Goal: Check status: Check status

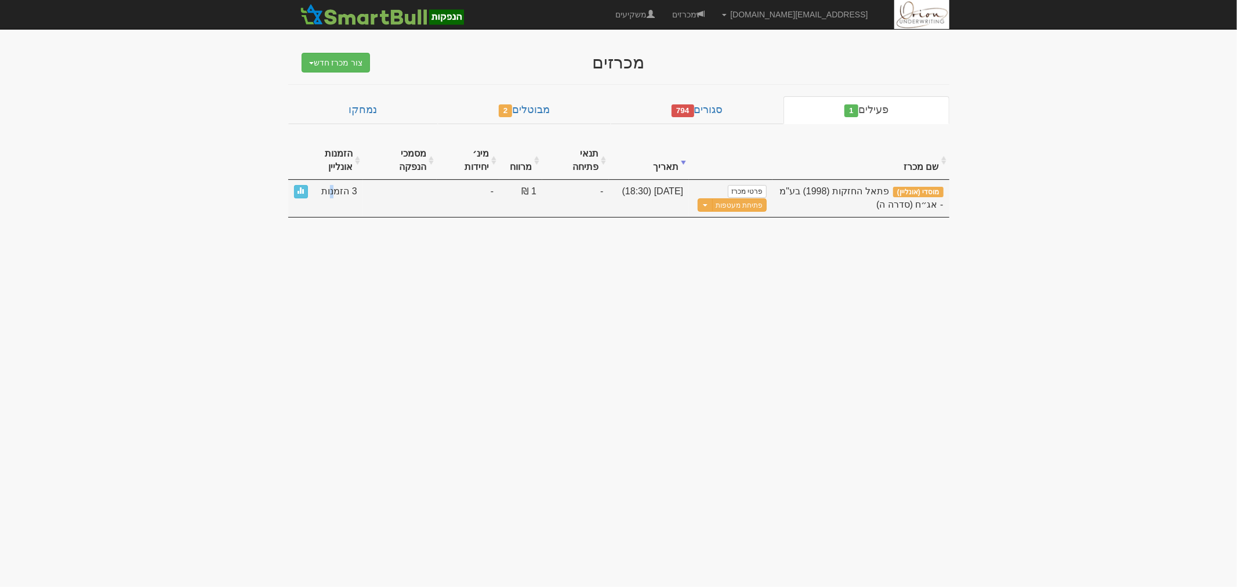
click at [334, 185] on span "3 הזמנות" at bounding box center [338, 191] width 35 height 13
click at [297, 185] on link at bounding box center [301, 191] width 14 height 13
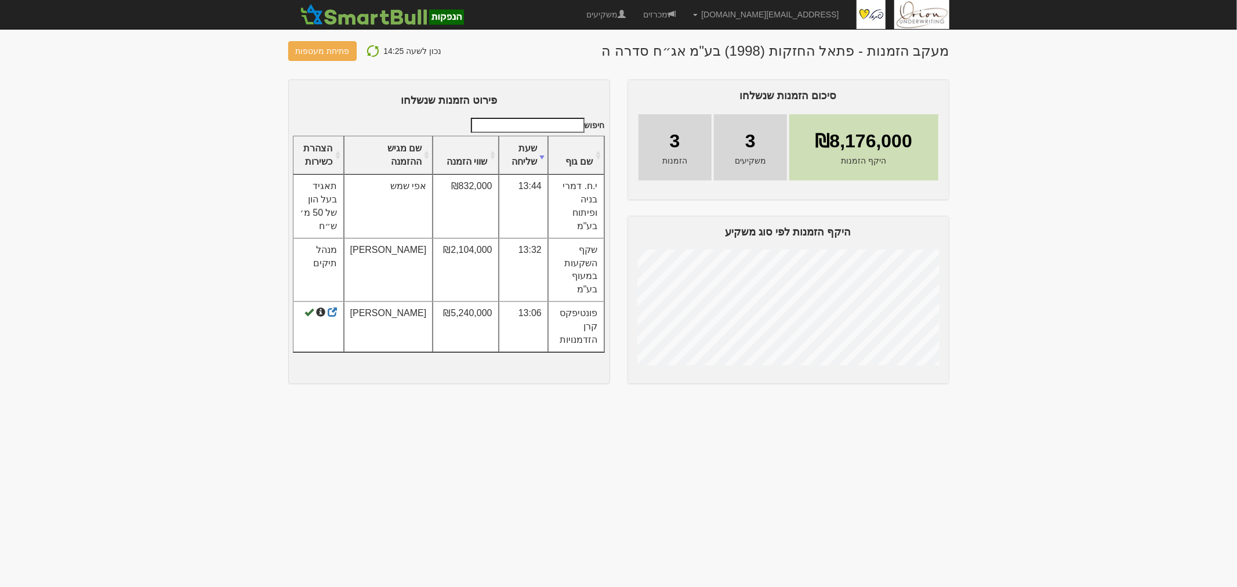
click at [740, 153] on div "3 משקיעים" at bounding box center [750, 147] width 73 height 66
drag, startPoint x: 821, startPoint y: 144, endPoint x: 950, endPoint y: 150, distance: 128.3
click at [950, 150] on div "סיכום הזמנות שנשלחו ₪8,176,000 היקף הזמנות 3 משקיעים 3 הזמנות" at bounding box center [788, 231] width 339 height 305
drag, startPoint x: 971, startPoint y: 182, endPoint x: 979, endPoint y: 186, distance: 9.4
click at [971, 182] on body "hanpaka@orion-uw.com הגדרות חשבונות הנפקה תבניות הודעות קיבול" at bounding box center [618, 293] width 1237 height 587
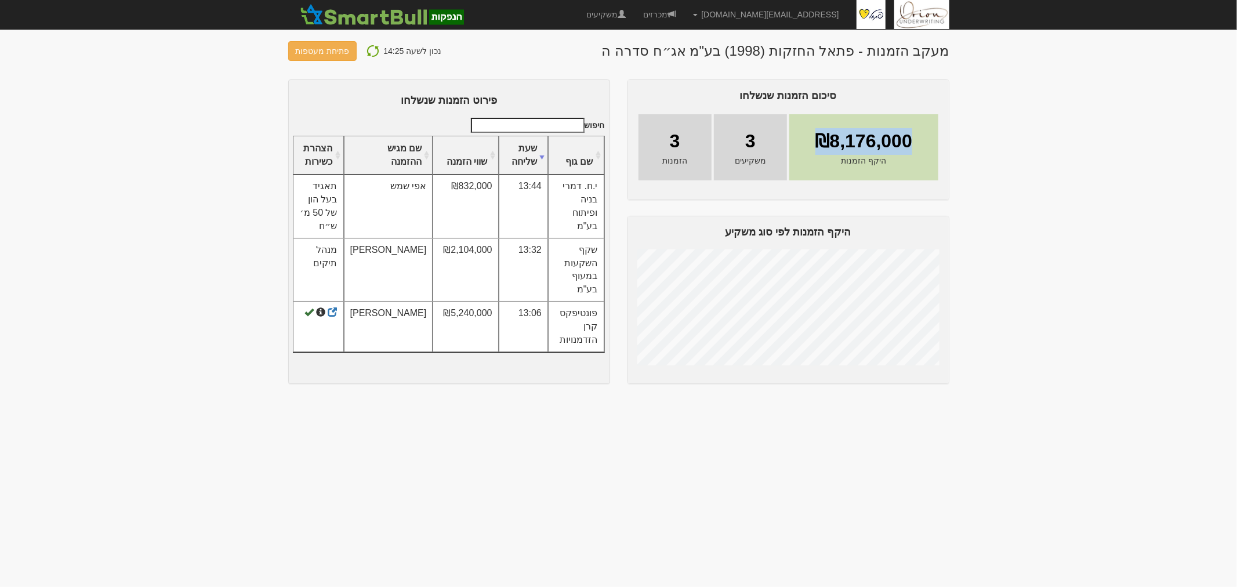
click at [838, 122] on div "₪8,176,000 היקף הזמנות" at bounding box center [864, 147] width 149 height 66
click at [841, 124] on div "₪8,176,000 היקף הזמנות" at bounding box center [864, 147] width 149 height 66
drag, startPoint x: 816, startPoint y: 140, endPoint x: 943, endPoint y: 147, distance: 127.8
click at [943, 147] on main "₪8,176,000 היקף הזמנות 3 משקיעים 3 הזמנות" at bounding box center [788, 147] width 321 height 87
click at [996, 182] on body "hanpaka@orion-uw.com הגדרות חשבונות הנפקה תבניות הודעות קיבול" at bounding box center [618, 293] width 1237 height 587
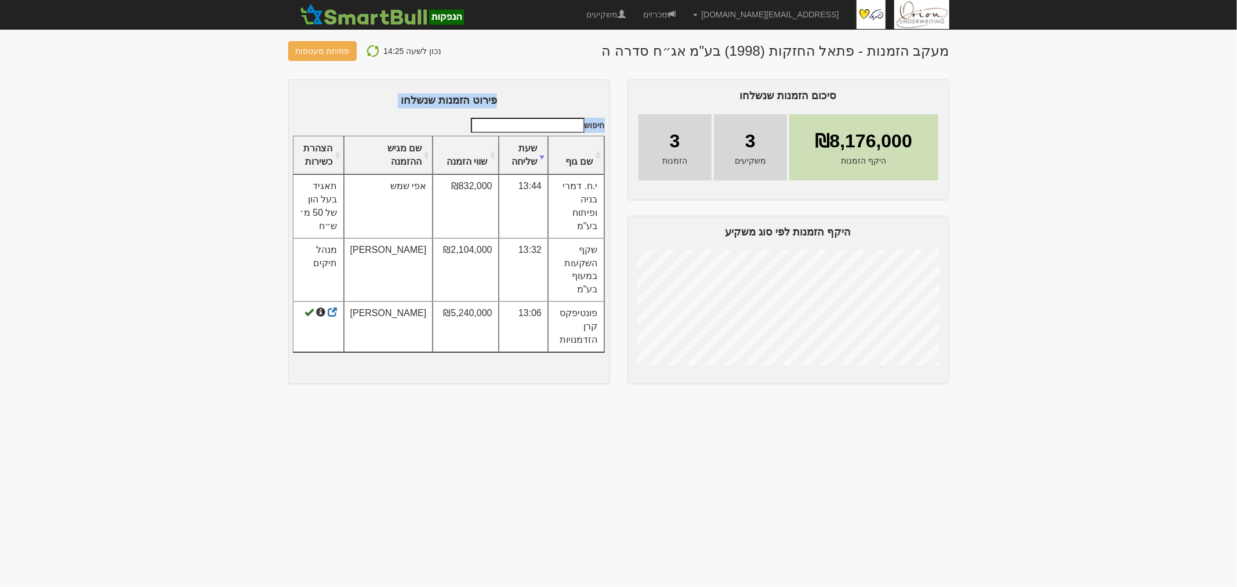
drag, startPoint x: 614, startPoint y: 394, endPoint x: 622, endPoint y: 343, distance: 51.8
click at [622, 344] on body "hanpaka@orion-uw.com הגדרות חשבונות הנפקה תבניות הודעות קיבול" at bounding box center [618, 293] width 1237 height 587
click at [619, 351] on div "סיכום הזמנות שנשלחו ₪8,176,000 היקף הזמנות 3 משקיעים 3 הזמנות" at bounding box center [788, 231] width 339 height 305
drag, startPoint x: 600, startPoint y: 434, endPoint x: 616, endPoint y: 346, distance: 89.1
click at [616, 346] on body "hanpaka@orion-uw.com הגדרות חשבונות הנפקה תבניות הודעות קיבול" at bounding box center [618, 293] width 1237 height 587
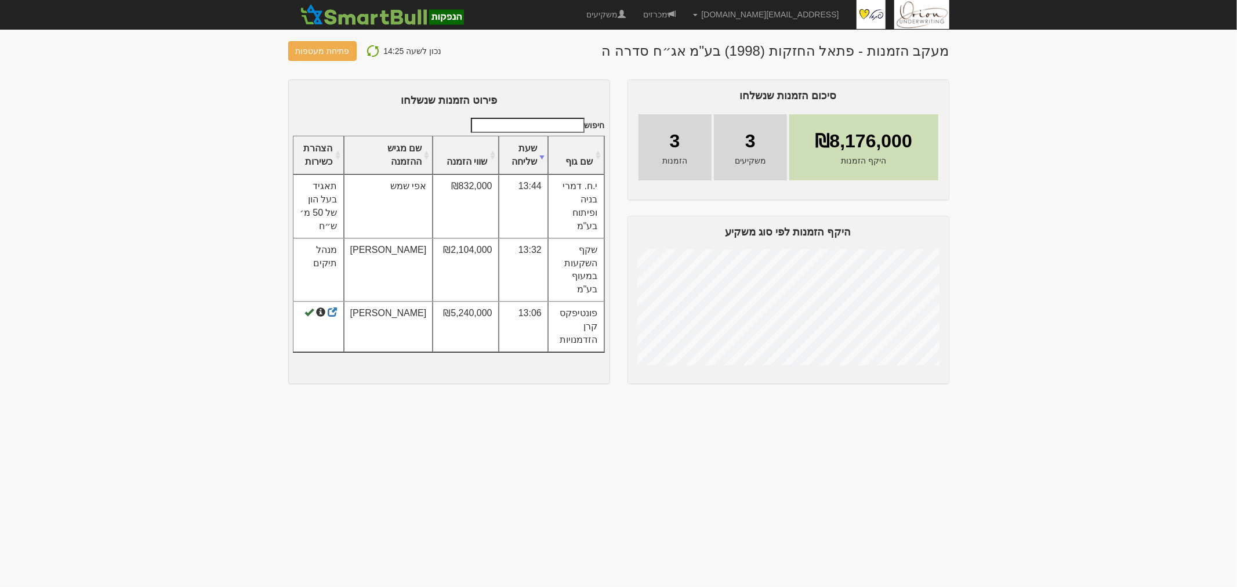
drag, startPoint x: 616, startPoint y: 331, endPoint x: 617, endPoint y: 220, distance: 110.2
click at [617, 220] on div "פירוט הזמנות שנשלחו חיפוש שם גוף שעת שליחה שווי הזמנה שם מגיש ההזמנה" at bounding box center [449, 231] width 339 height 305
drag, startPoint x: 613, startPoint y: 140, endPoint x: 619, endPoint y: 312, distance: 171.3
click at [619, 312] on div "סיכום הזמנות שנשלחו ₪8,176,000 היקף הזמנות 3 משקיעים 3" at bounding box center [619, 231] width 679 height 305
click at [619, 312] on div "סיכום הזמנות שנשלחו ₪8,176,000 היקף הזמנות 3 משקיעים 3 הזמנות" at bounding box center [788, 231] width 339 height 305
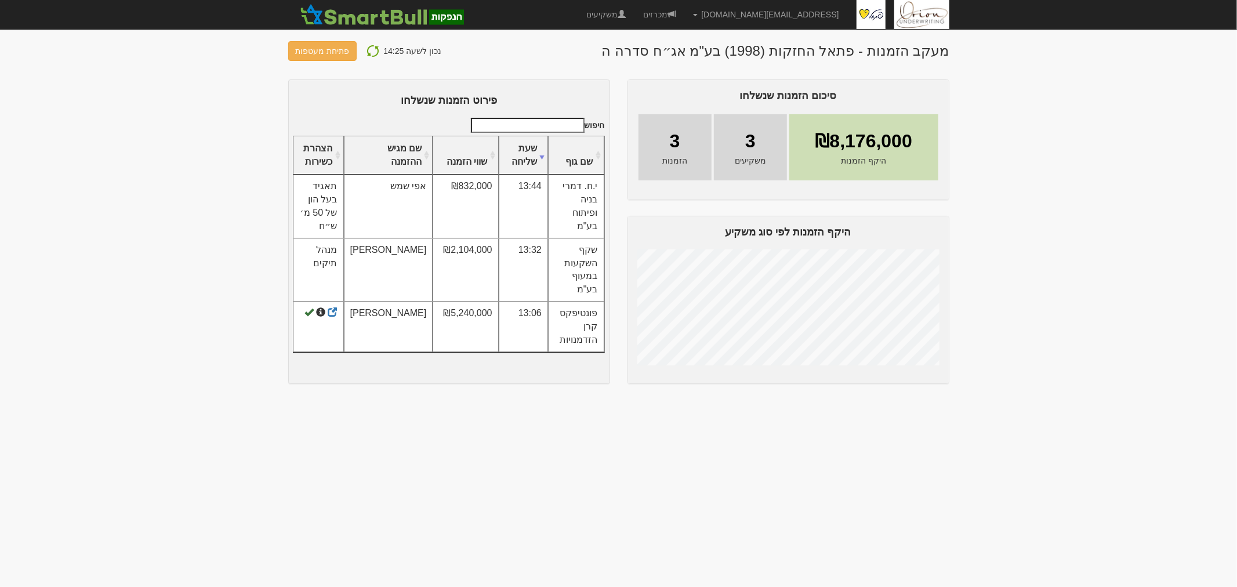
click at [613, 397] on body "hanpaka@orion-uw.com הגדרות חשבונות הנפקה תבניות הודעות קיבול" at bounding box center [618, 293] width 1237 height 587
drag, startPoint x: 591, startPoint y: 55, endPoint x: 979, endPoint y: 54, distance: 388.1
click at [977, 48] on body "hanpaka@orion-uw.com הגדרות חשבונות הנפקה תבניות הודעות קיבול" at bounding box center [618, 293] width 1237 height 587
drag, startPoint x: 438, startPoint y: 43, endPoint x: 333, endPoint y: 39, distance: 105.1
click at [333, 39] on body "hanpaka@orion-uw.com הגדרות חשבונות הנפקה תבניות הודעות קיבול" at bounding box center [618, 293] width 1237 height 587
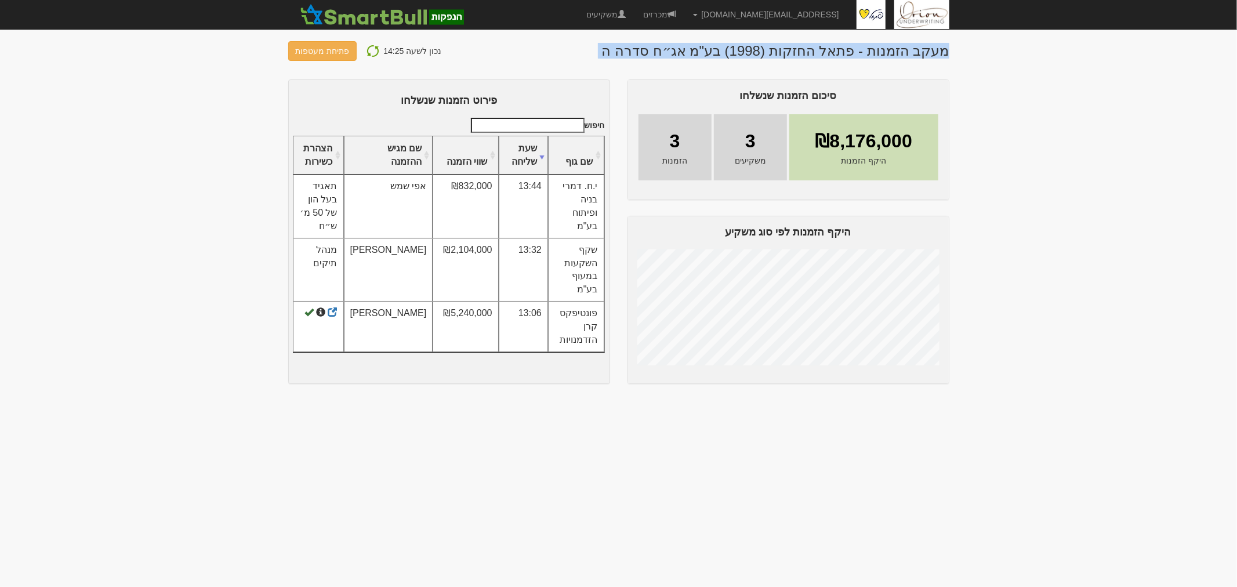
click at [488, 50] on header "מעקב הזמנות - פתאל החזקות (1998) בע"מ אג״ח סדרה ה נכון לשעה 14:25 פתיחת מעטפות" at bounding box center [618, 51] width 661 height 20
click at [372, 48] on img at bounding box center [373, 51] width 14 height 14
click at [1047, 178] on body "hanpaka@orion-uw.com הגדרות חשבונות הנפקה תבניות הודעות קיבול" at bounding box center [618, 293] width 1237 height 587
